Goal: Information Seeking & Learning: Understand process/instructions

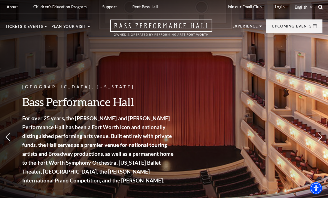
click at [320, 8] on use at bounding box center [320, 7] width 4 height 4
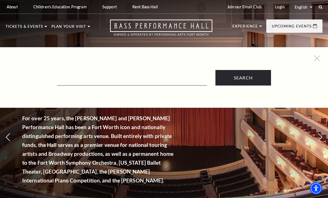
click at [190, 73] on form "Search" at bounding box center [163, 78] width 311 height 16
click at [199, 78] on input "Text field" at bounding box center [132, 79] width 150 height 11
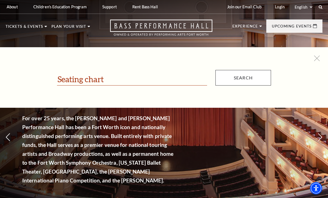
type input "Seating chart"
click at [247, 77] on input "Search" at bounding box center [244, 78] width 56 height 16
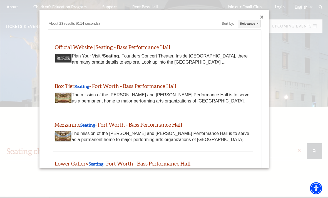
click at [89, 126] on link "Mezzanine Seating - Fort Worth - Bass Performance Hall" at bounding box center [119, 125] width 128 height 6
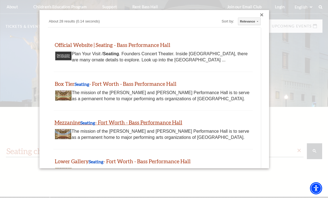
scroll to position [12, 0]
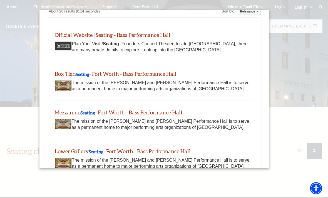
click at [92, 112] on b "Seating" at bounding box center [87, 112] width 15 height 5
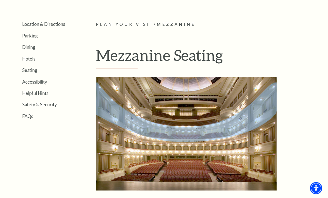
scroll to position [149, 0]
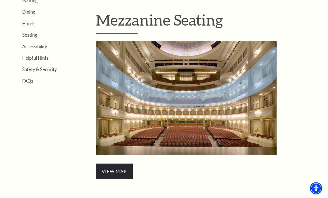
click at [117, 170] on span "view map" at bounding box center [114, 172] width 37 height 16
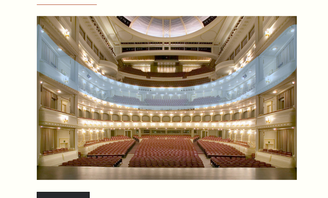
click at [96, 155] on span "view map" at bounding box center [114, 163] width 37 height 16
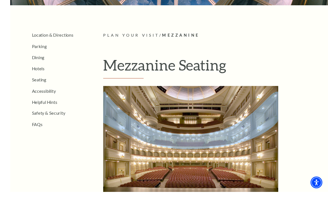
scroll to position [113, 0]
